Goal: Find specific fact

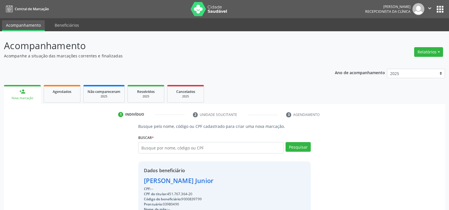
scroll to position [90, 0]
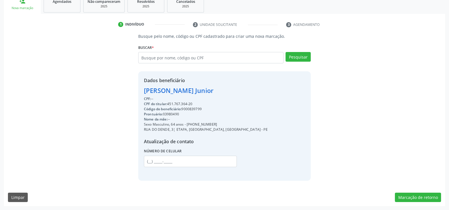
click at [67, 48] on div "Busque pelo nome, código ou CPF cadastrado para criar uma nova marcação. Buscar…" at bounding box center [225, 106] width 434 height 147
click at [171, 57] on input "text" at bounding box center [210, 57] width 145 height 11
type input "26643324491"
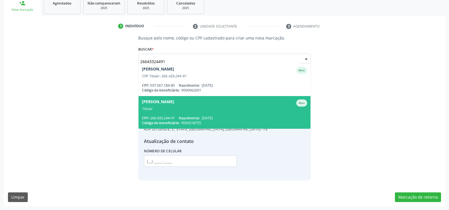
scroll to position [88, 0]
click at [172, 110] on div "Titular" at bounding box center [224, 108] width 165 height 5
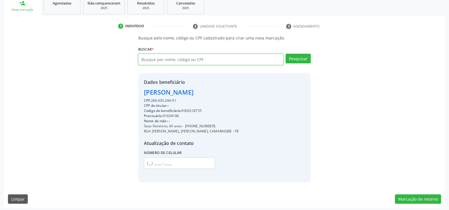
click at [154, 57] on input "text" at bounding box center [210, 59] width 145 height 11
type input "70352408456"
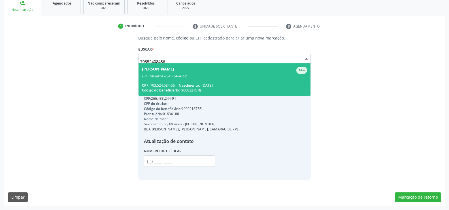
click at [170, 76] on div "CPF Titular: 478.458.484-68" at bounding box center [224, 76] width 165 height 5
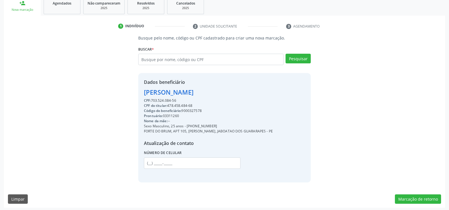
drag, startPoint x: 179, startPoint y: 101, endPoint x: 136, endPoint y: 92, distance: 43.9
click at [134, 92] on div "Busque pelo nome, código ou CPF cadastrado para criar uma nova marcação. Buscar…" at bounding box center [224, 108] width 181 height 147
copy div "Ricardo Antonio Medeiros de Souza CPF: 703.524.084-56"
